Goal: Entertainment & Leisure: Consume media (video, audio)

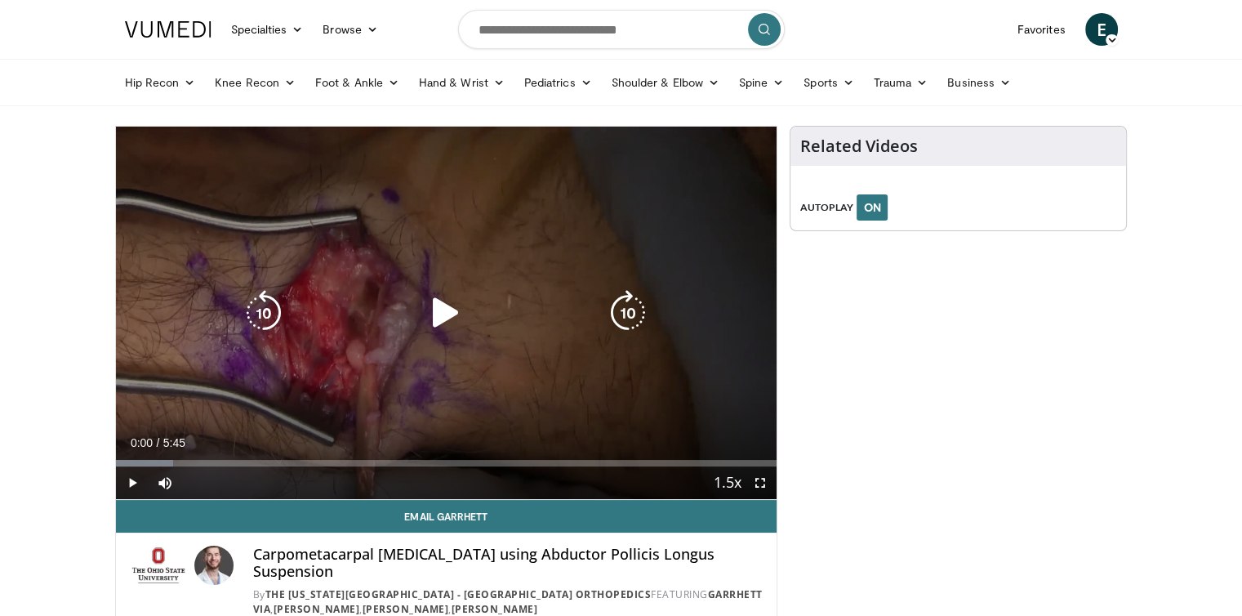
click at [443, 312] on icon "Video Player" at bounding box center [446, 313] width 46 height 46
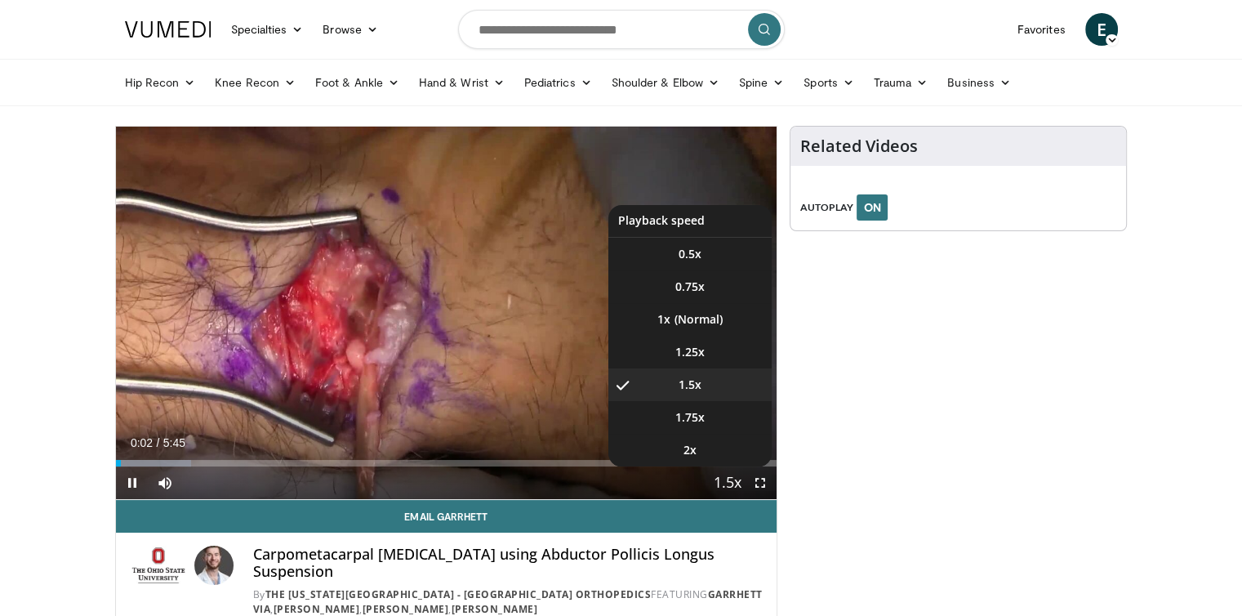
click at [736, 482] on span "Video Player" at bounding box center [727, 483] width 23 height 33
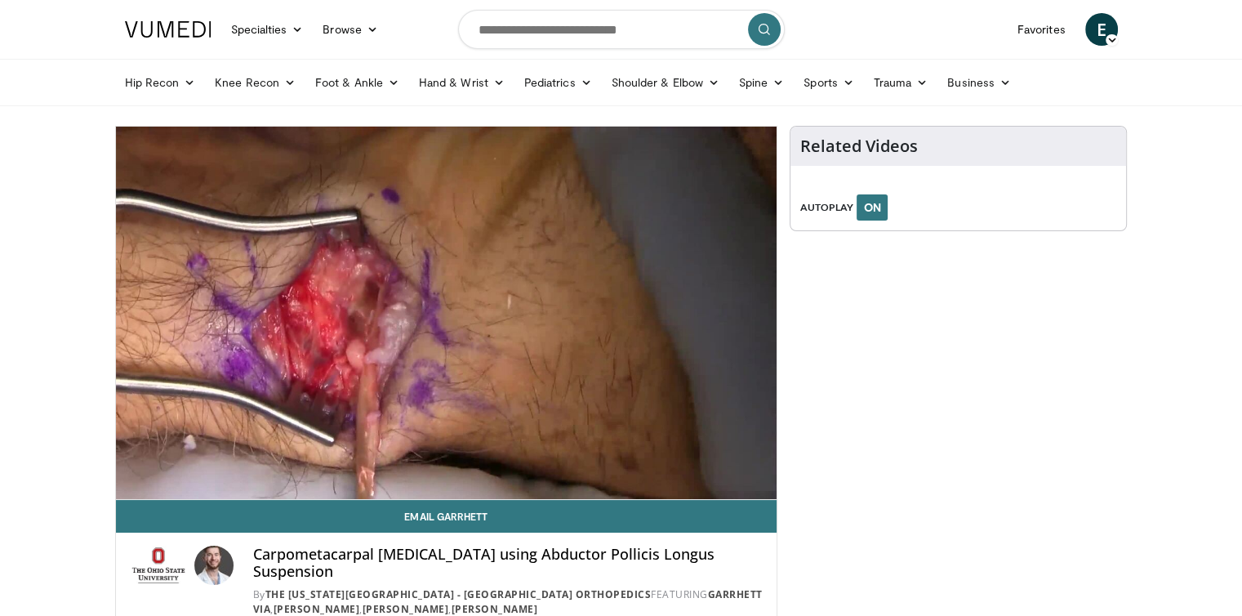
click at [736, 482] on video-js "**********" at bounding box center [446, 313] width 661 height 373
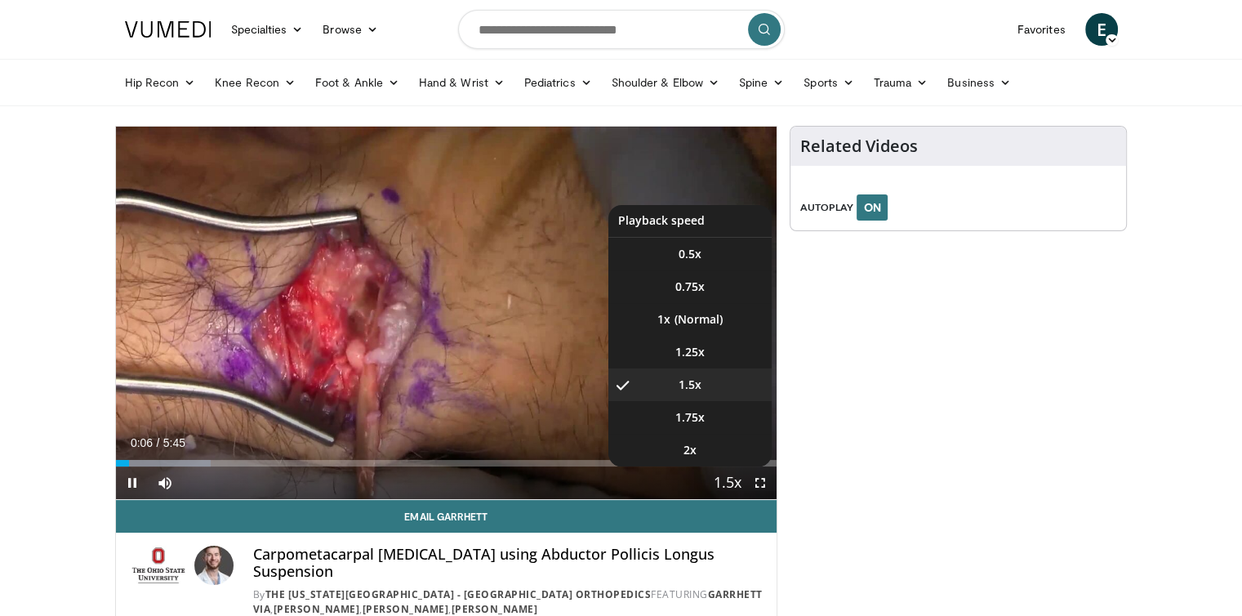
click at [723, 485] on span "Video Player" at bounding box center [727, 483] width 23 height 33
click at [697, 321] on li "1x" at bounding box center [689, 319] width 163 height 33
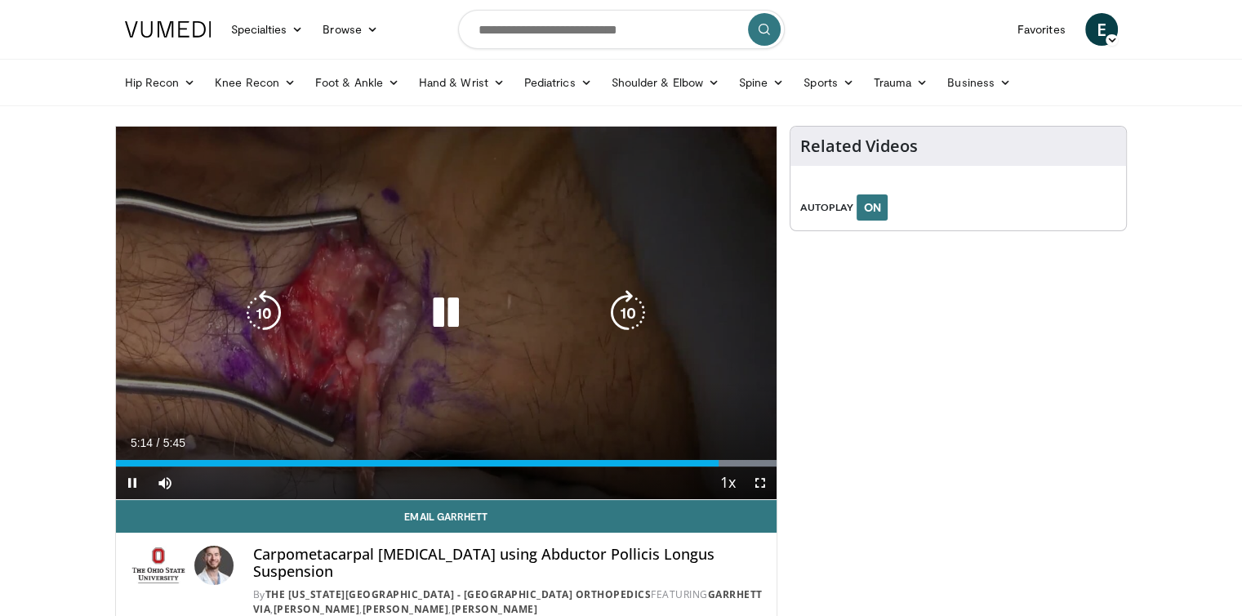
click at [443, 311] on icon "Video Player" at bounding box center [446, 313] width 46 height 46
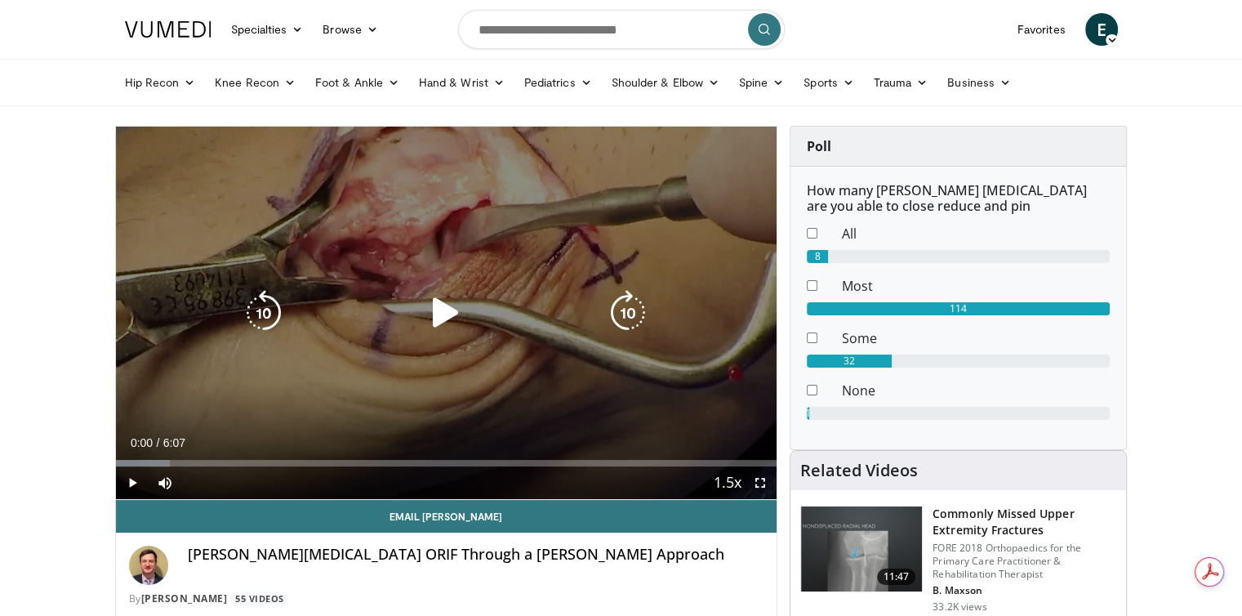
click at [449, 319] on icon "Video Player" at bounding box center [446, 313] width 46 height 46
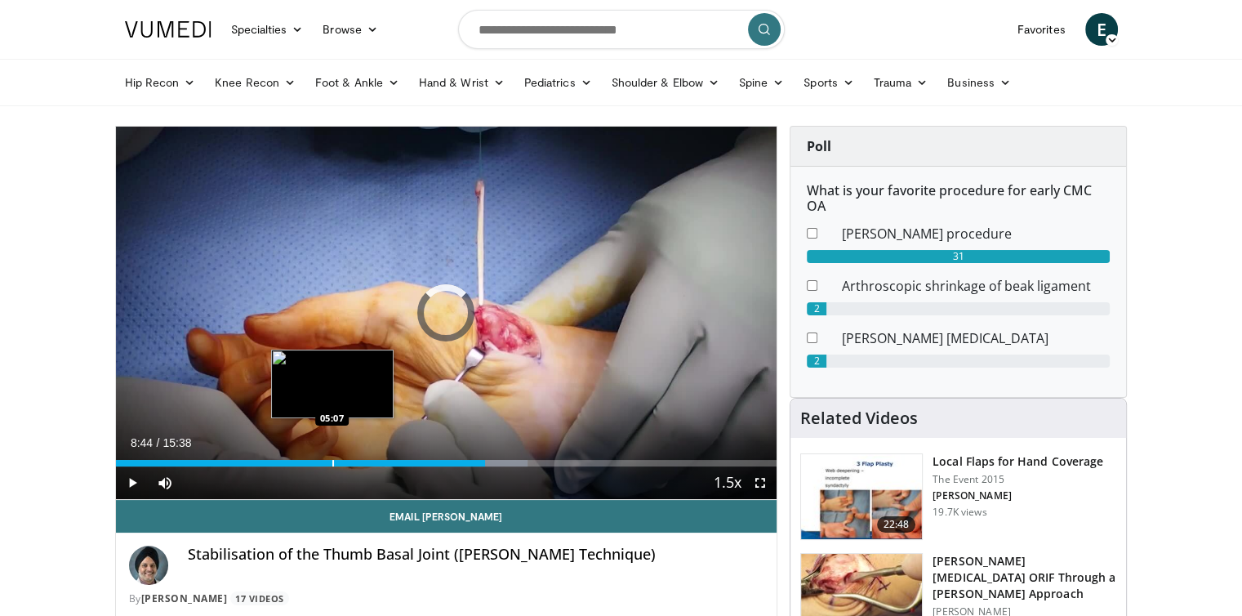
click at [332, 462] on div "Progress Bar" at bounding box center [333, 463] width 2 height 7
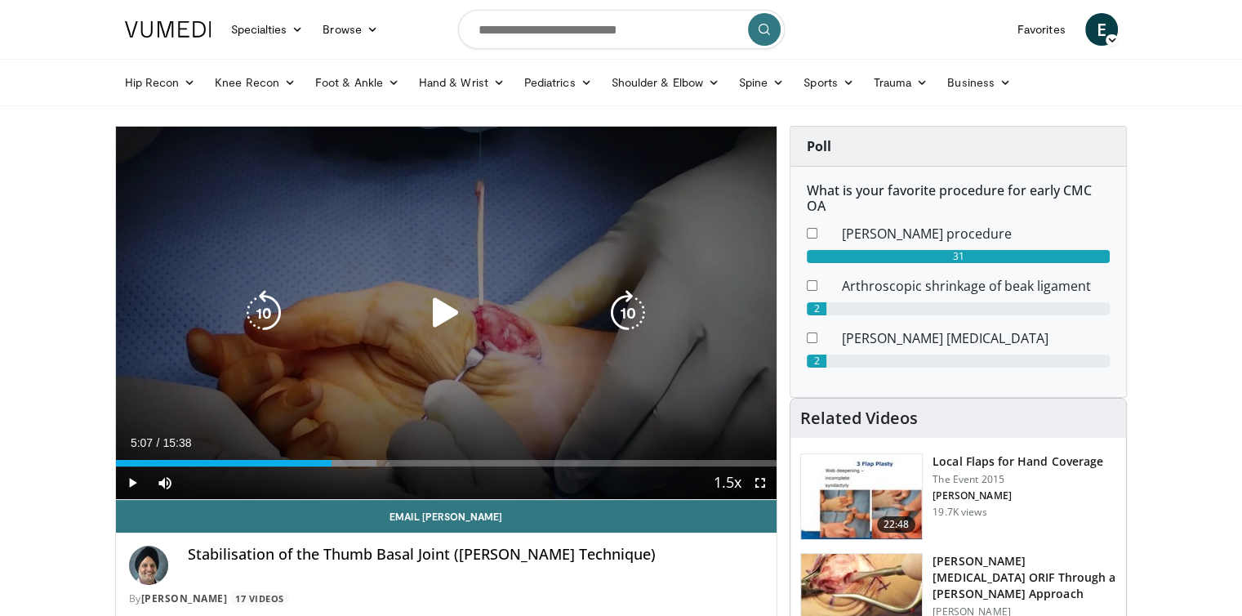
click at [440, 314] on icon "Video Player" at bounding box center [446, 313] width 46 height 46
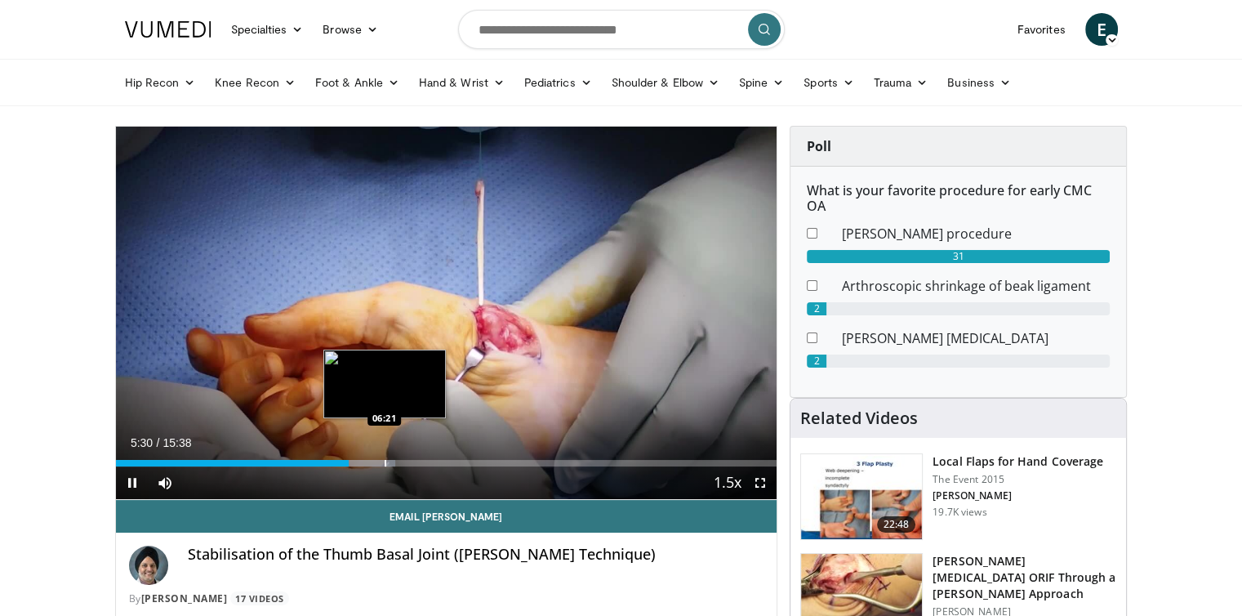
click at [385, 461] on div "Progress Bar" at bounding box center [386, 463] width 2 height 7
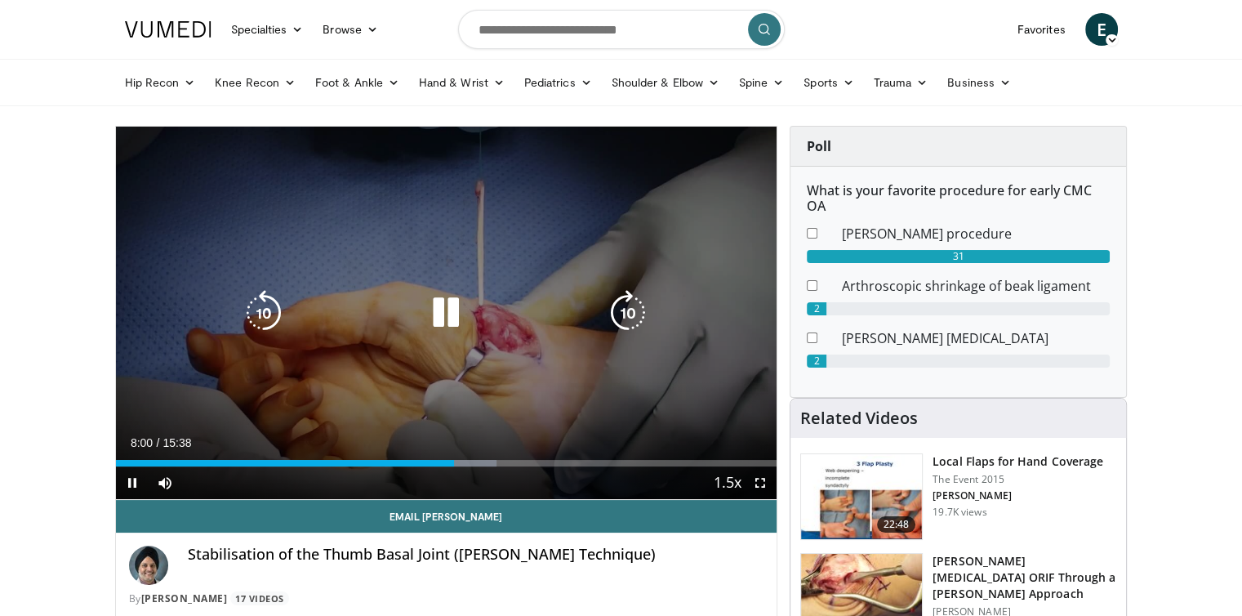
click at [583, 224] on div "10 seconds Tap to unmute" at bounding box center [446, 313] width 661 height 372
